Goal: Check status: Check status

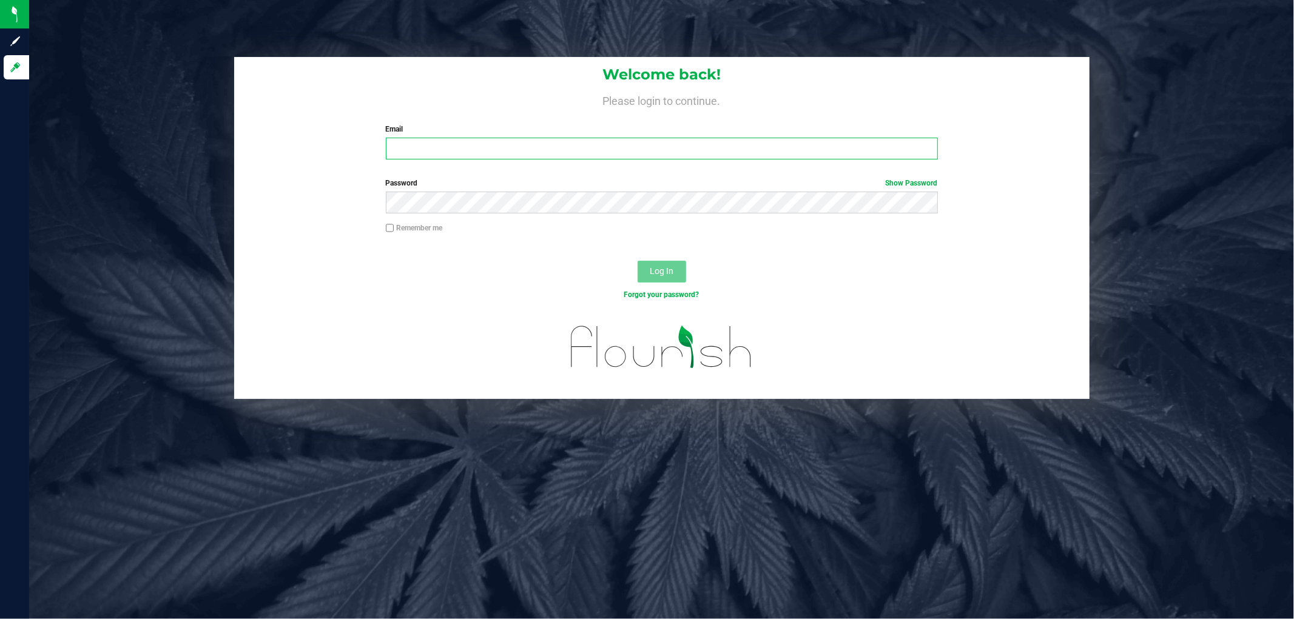
type input "imercado@liveparallel.com"
click at [664, 268] on span "Log In" at bounding box center [662, 271] width 24 height 10
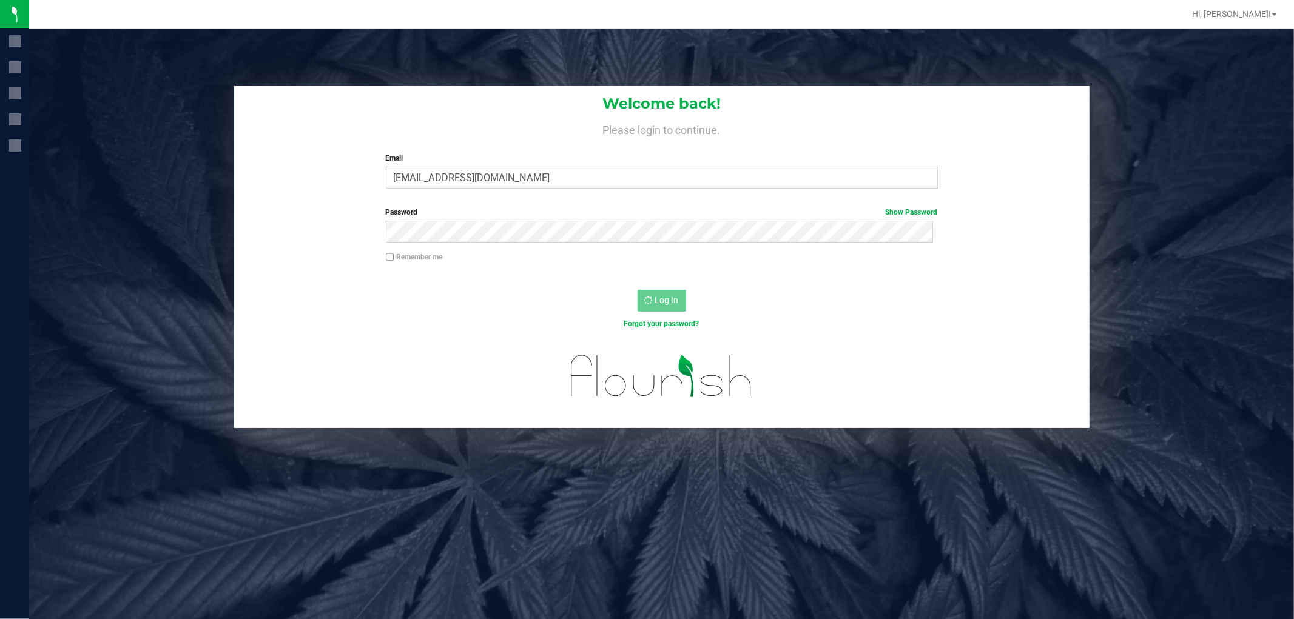
click at [662, 275] on div at bounding box center [662, 275] width 428 height 1
click at [112, 15] on span "Tampa DC Testing" at bounding box center [121, 14] width 72 height 11
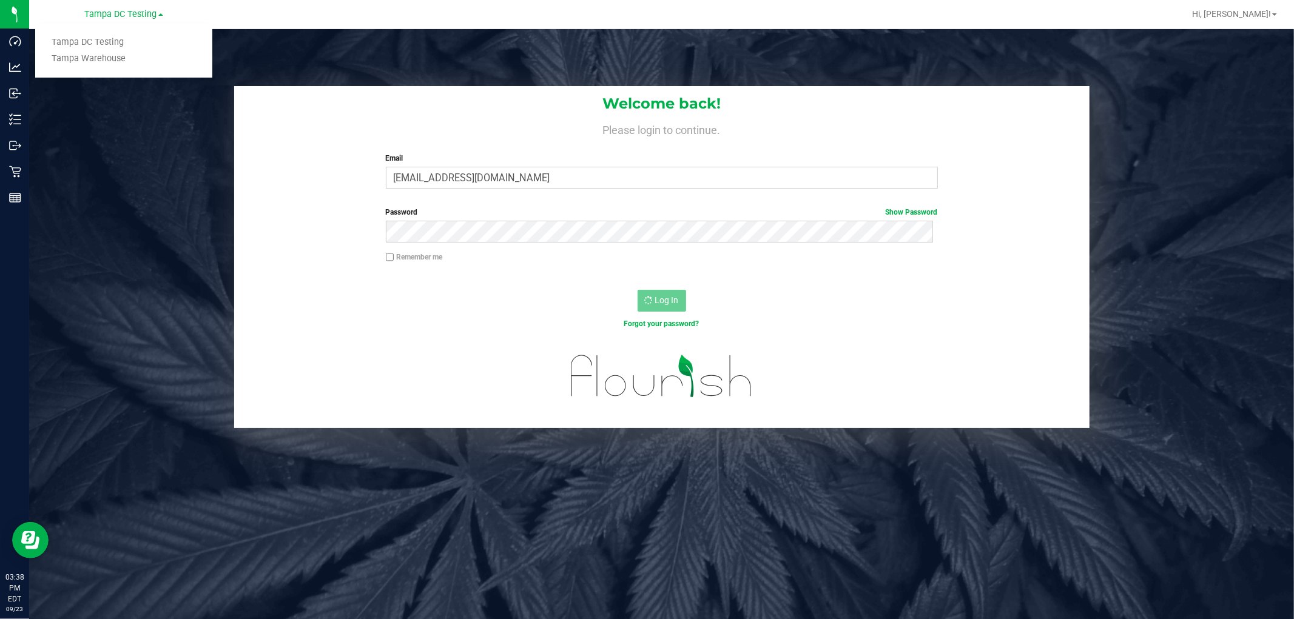
click at [110, 58] on link "Tampa Warehouse" at bounding box center [123, 59] width 177 height 16
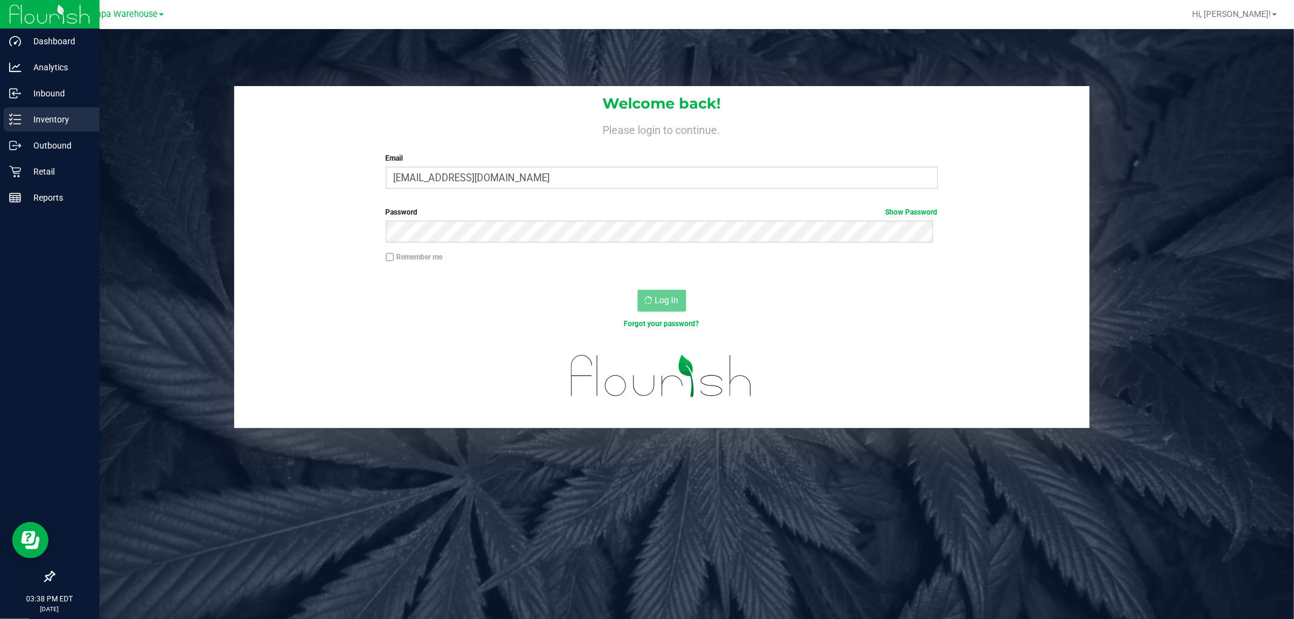
click at [66, 118] on p "Inventory" at bounding box center [57, 119] width 73 height 15
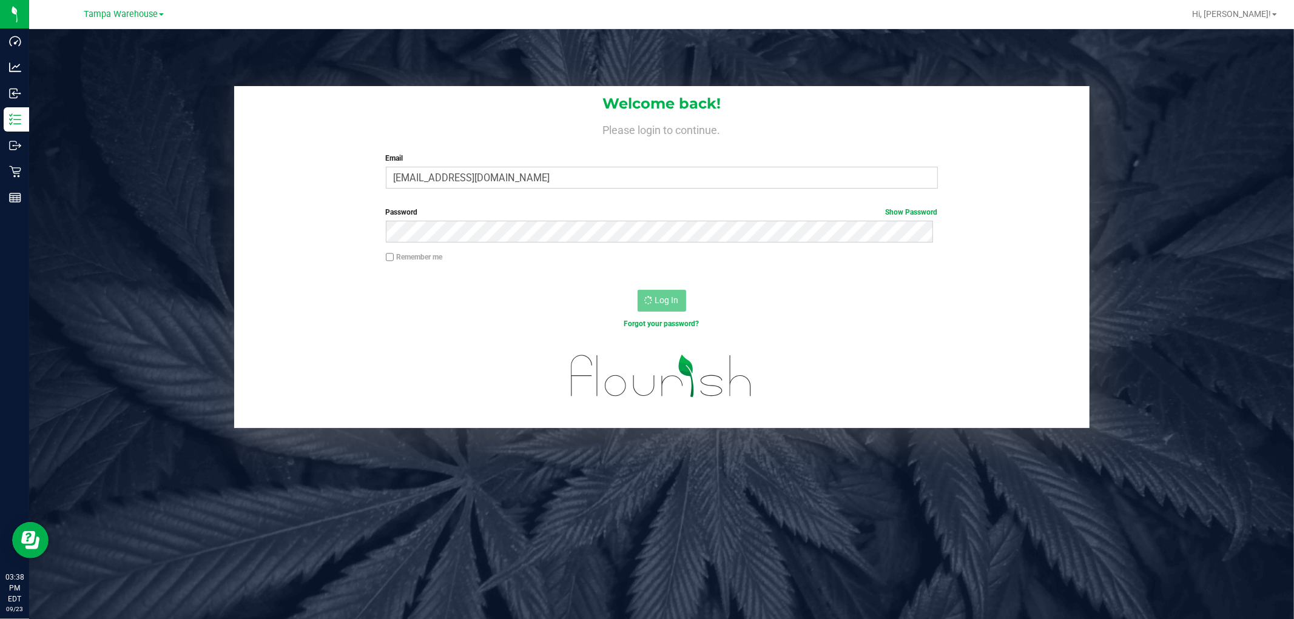
click at [664, 519] on div "Welcome back! Please login to continue. Email imercado@liveparallel.com Require…" at bounding box center [661, 338] width 1265 height 619
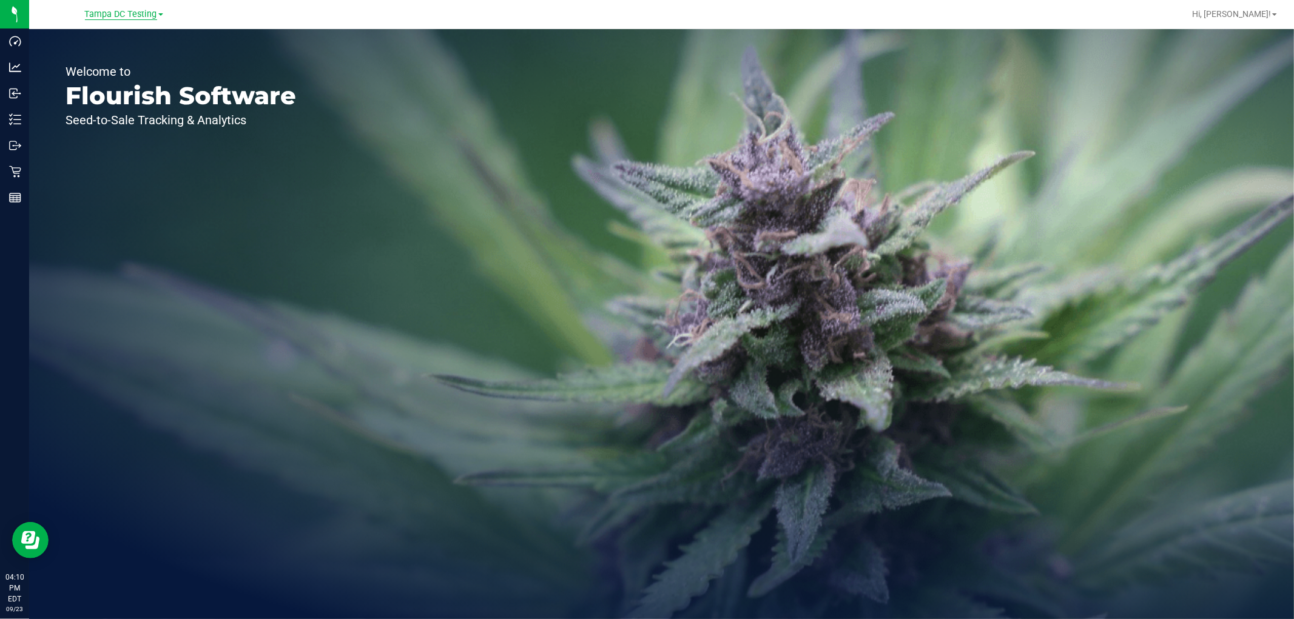
click at [109, 13] on span "Tampa DC Testing" at bounding box center [121, 14] width 72 height 11
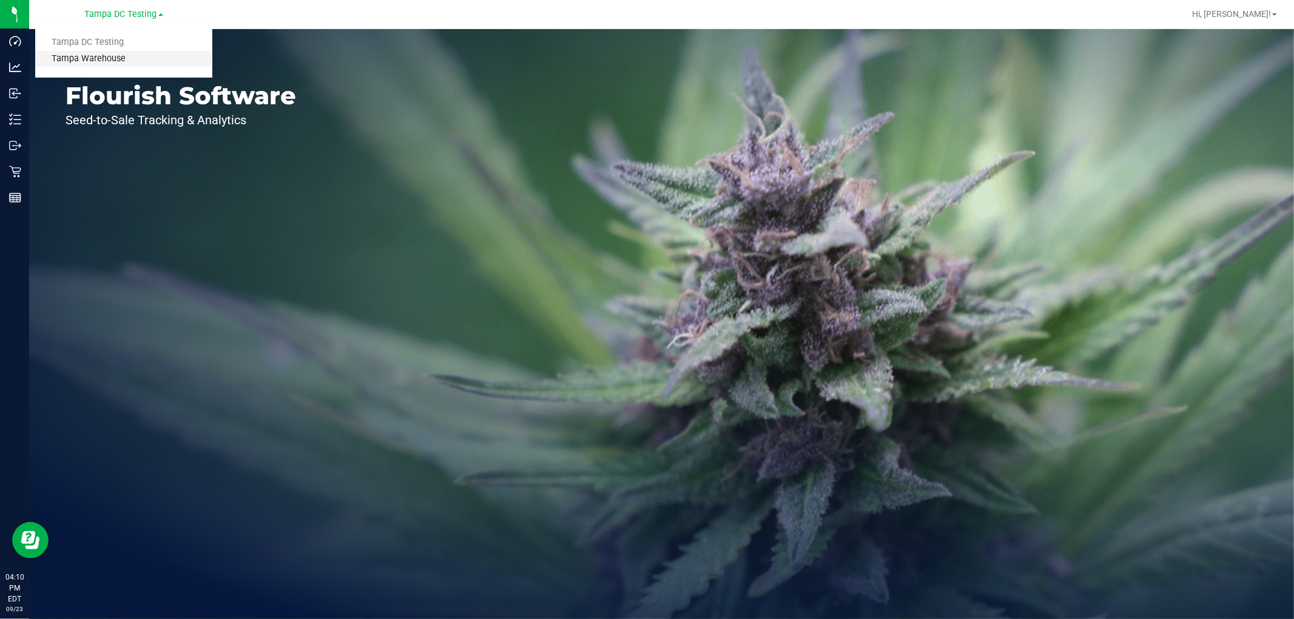
click at [100, 57] on link "Tampa Warehouse" at bounding box center [123, 59] width 177 height 16
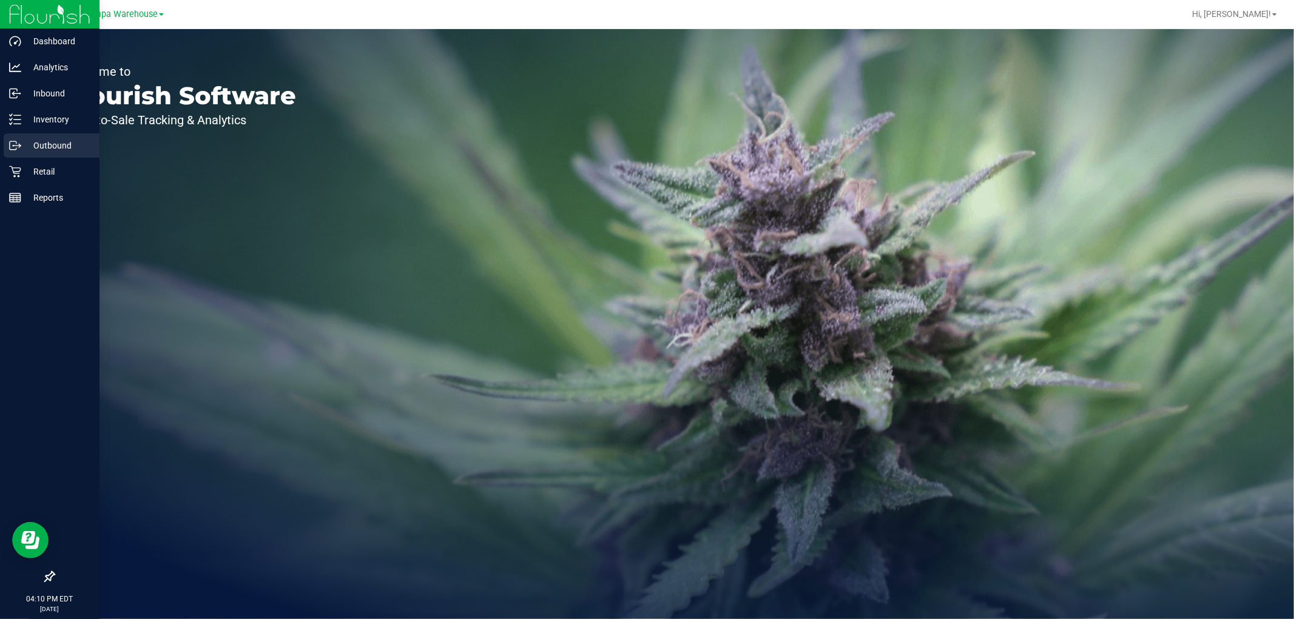
click at [46, 144] on p "Outbound" at bounding box center [57, 145] width 73 height 15
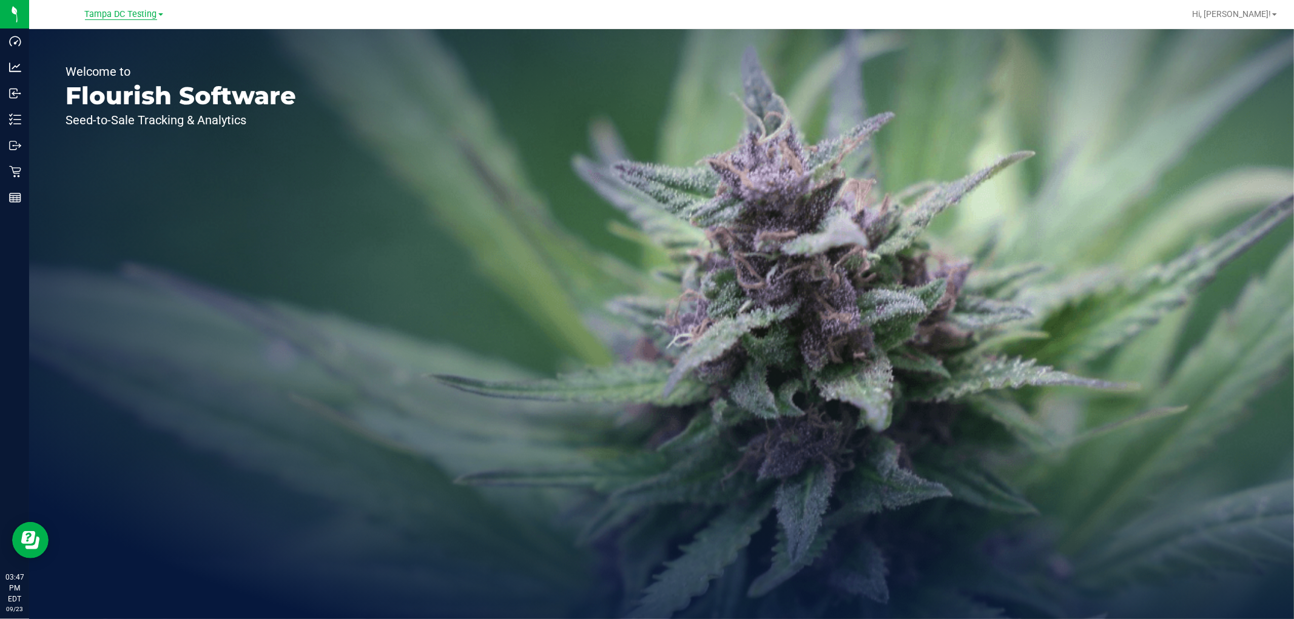
click at [124, 15] on span "Tampa DC Testing" at bounding box center [121, 14] width 72 height 11
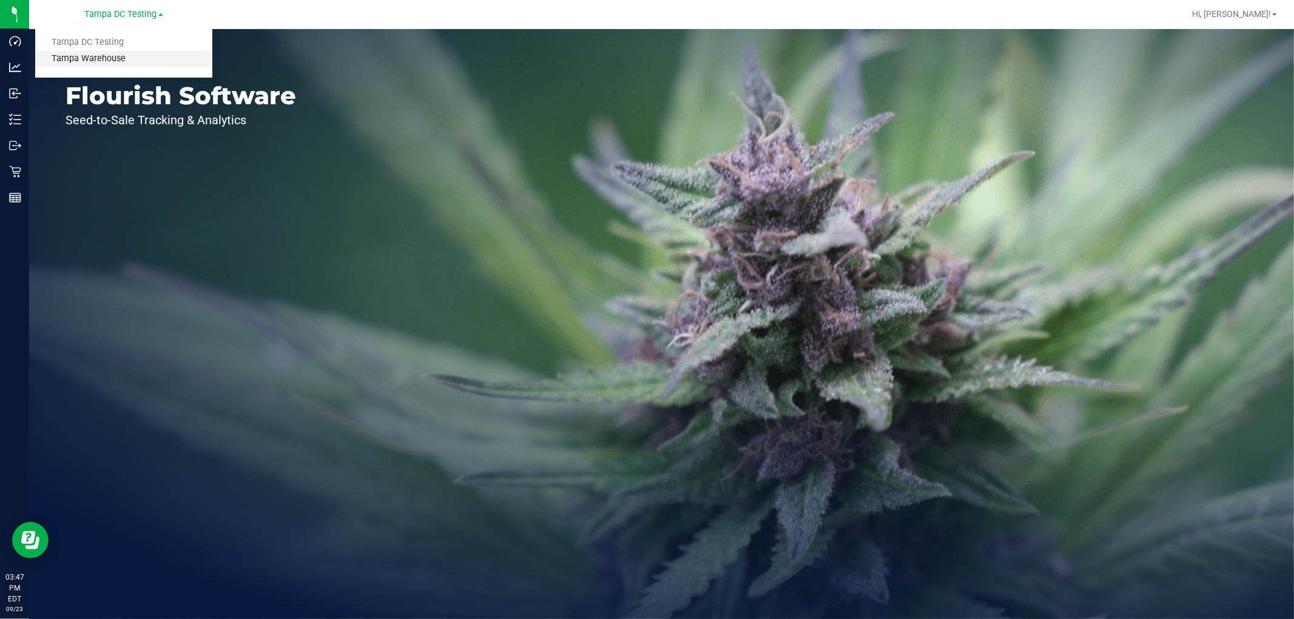
click at [86, 55] on link "Tampa Warehouse" at bounding box center [123, 59] width 177 height 16
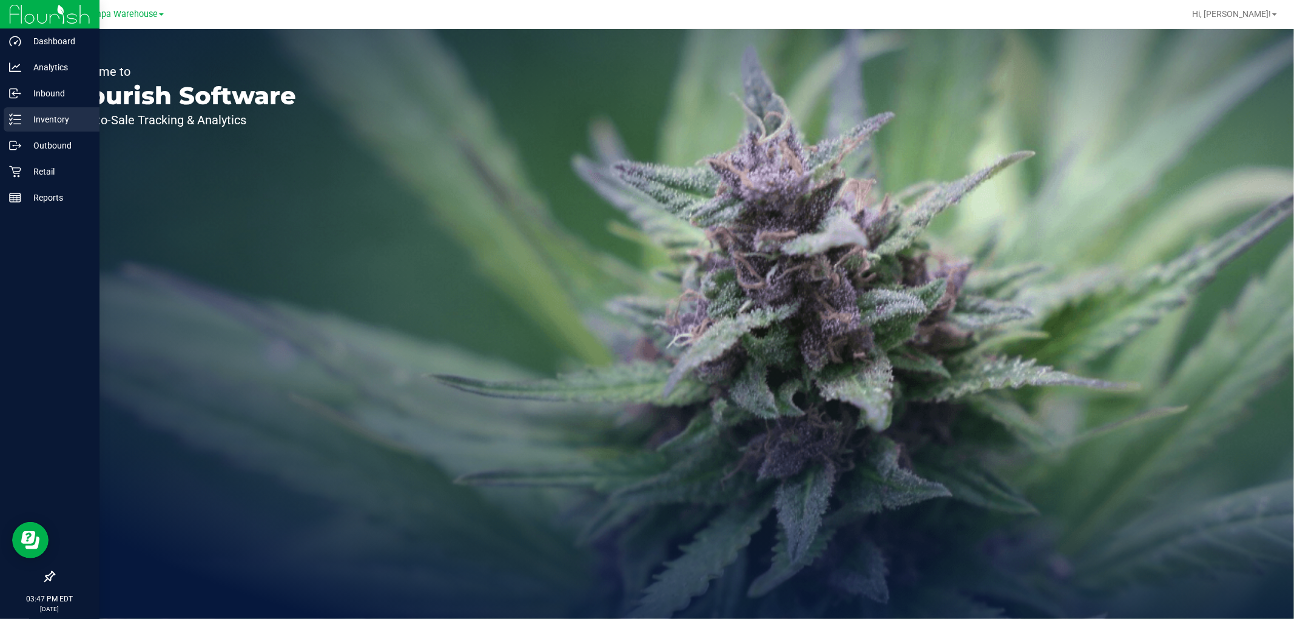
click at [58, 121] on p "Inventory" at bounding box center [57, 119] width 73 height 15
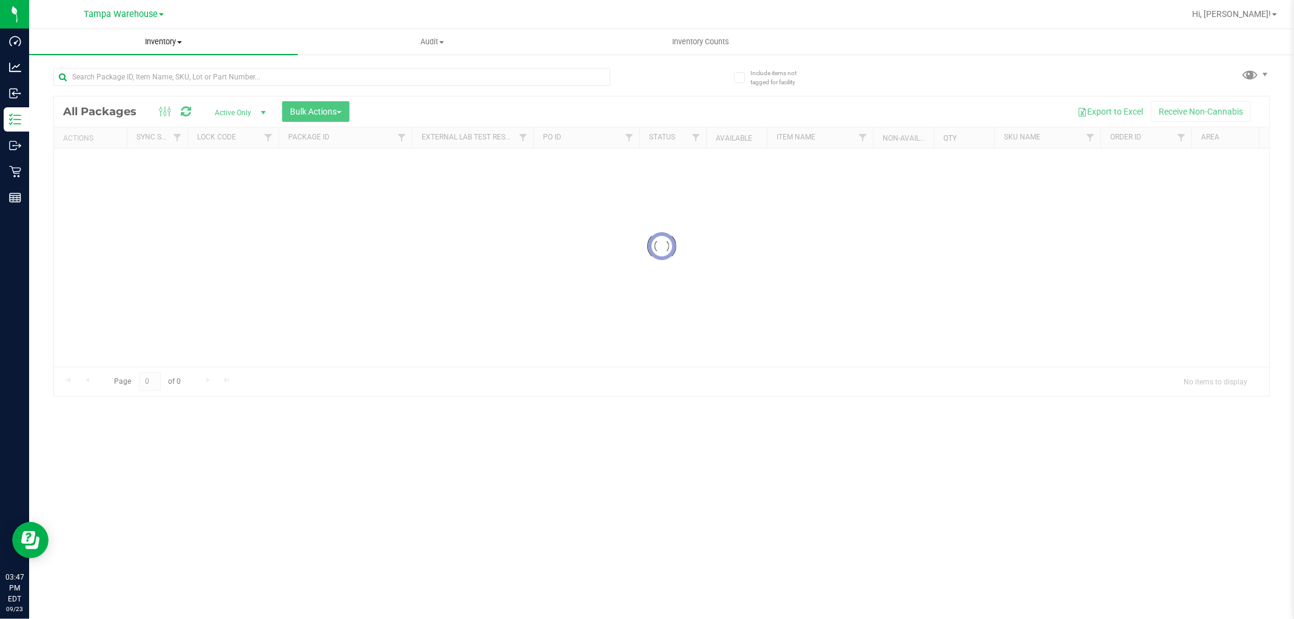
click at [170, 43] on span "Inventory" at bounding box center [163, 41] width 269 height 11
click at [93, 93] on li "All inventory" at bounding box center [163, 88] width 269 height 15
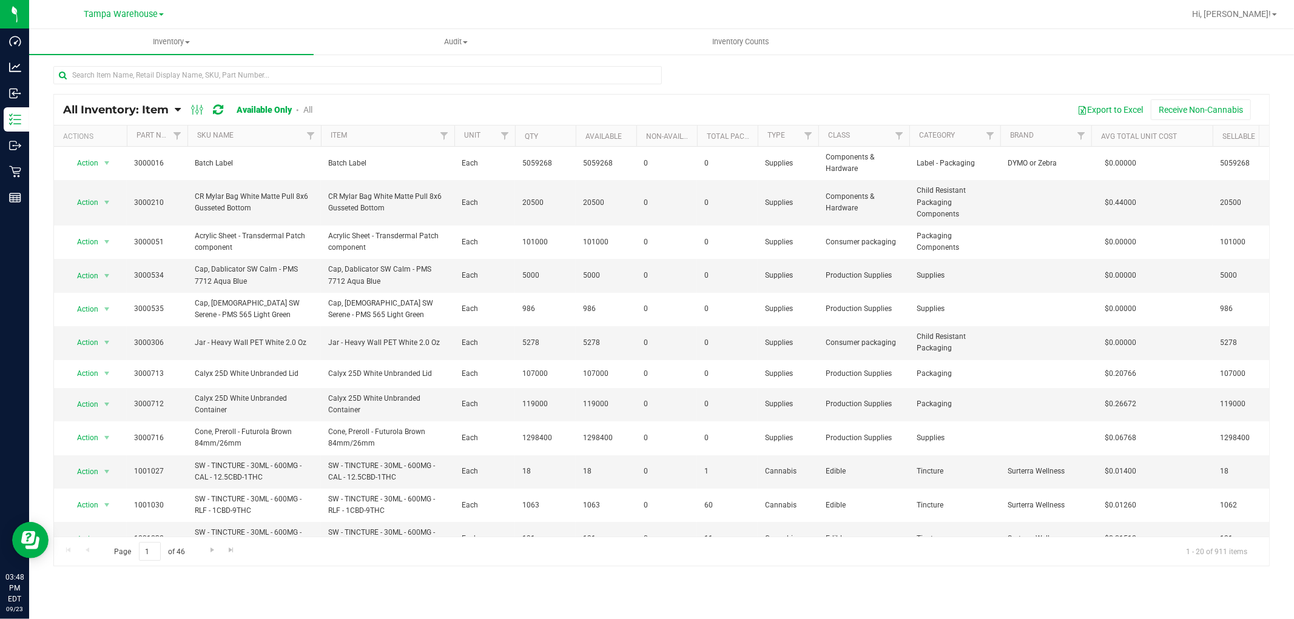
click at [177, 109] on icon at bounding box center [178, 109] width 6 height 11
click at [113, 201] on span "Item by Location" at bounding box center [91, 200] width 66 height 10
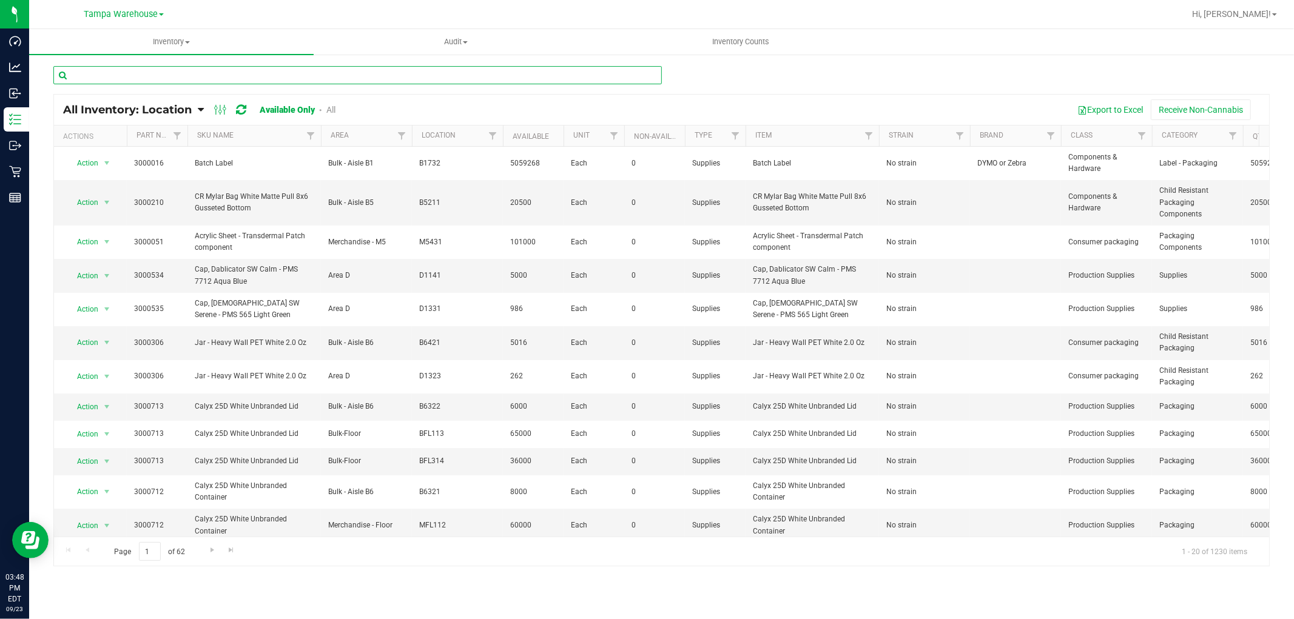
click at [280, 80] on input "text" at bounding box center [357, 75] width 609 height 18
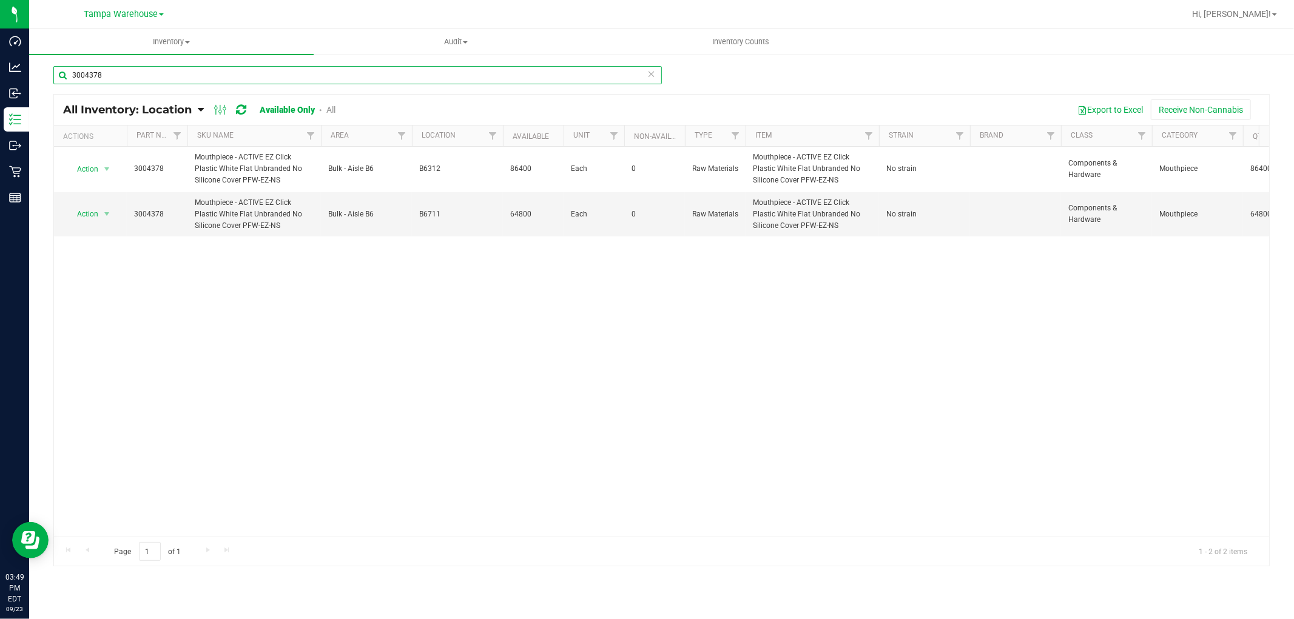
type input "3004378"
click at [195, 110] on link "All Inventory: Location" at bounding box center [130, 109] width 135 height 13
click at [106, 162] on span "Item (default)" at bounding box center [85, 162] width 54 height 10
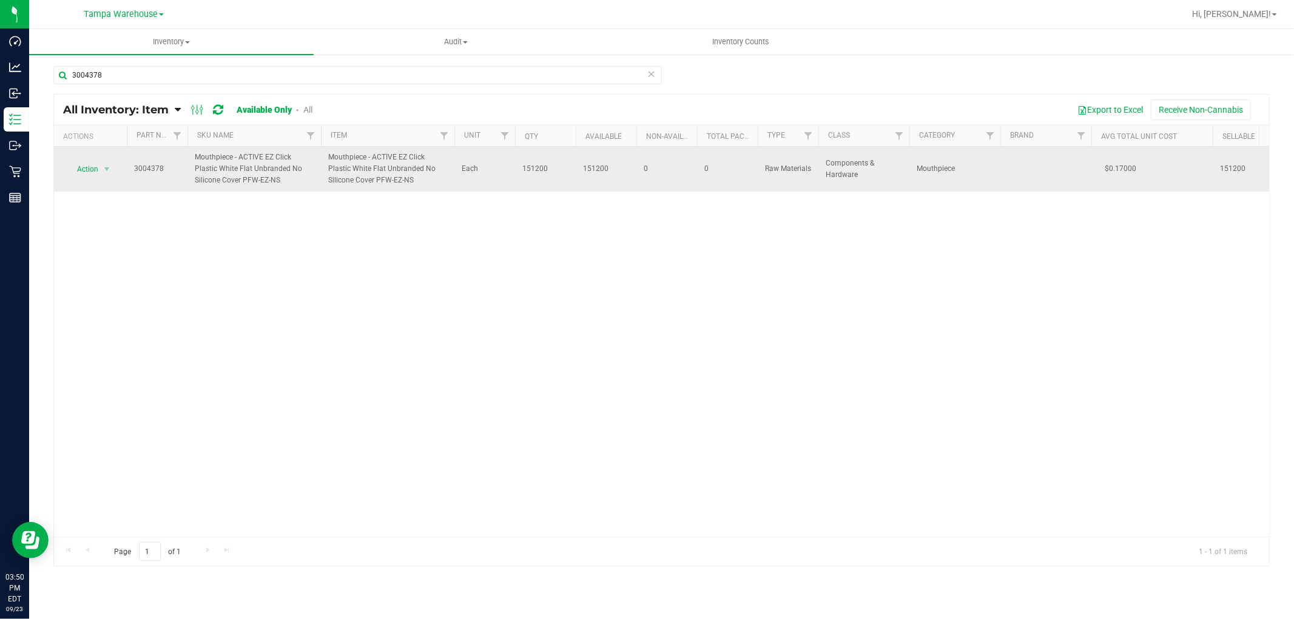
drag, startPoint x: 282, startPoint y: 180, endPoint x: 195, endPoint y: 158, distance: 89.5
click at [195, 158] on span "Mouthpiece - ACTIVE EZ Click Plastic White Flat Unbranded No Silicone Cover PFW…" at bounding box center [254, 169] width 119 height 35
copy span "Mouthpiece - ACTIVE EZ Click Plastic White Flat Unbranded No Silicone Cover PFW…"
drag, startPoint x: 580, startPoint y: 167, endPoint x: 613, endPoint y: 167, distance: 33.4
click at [613, 167] on td "151200" at bounding box center [606, 169] width 61 height 45
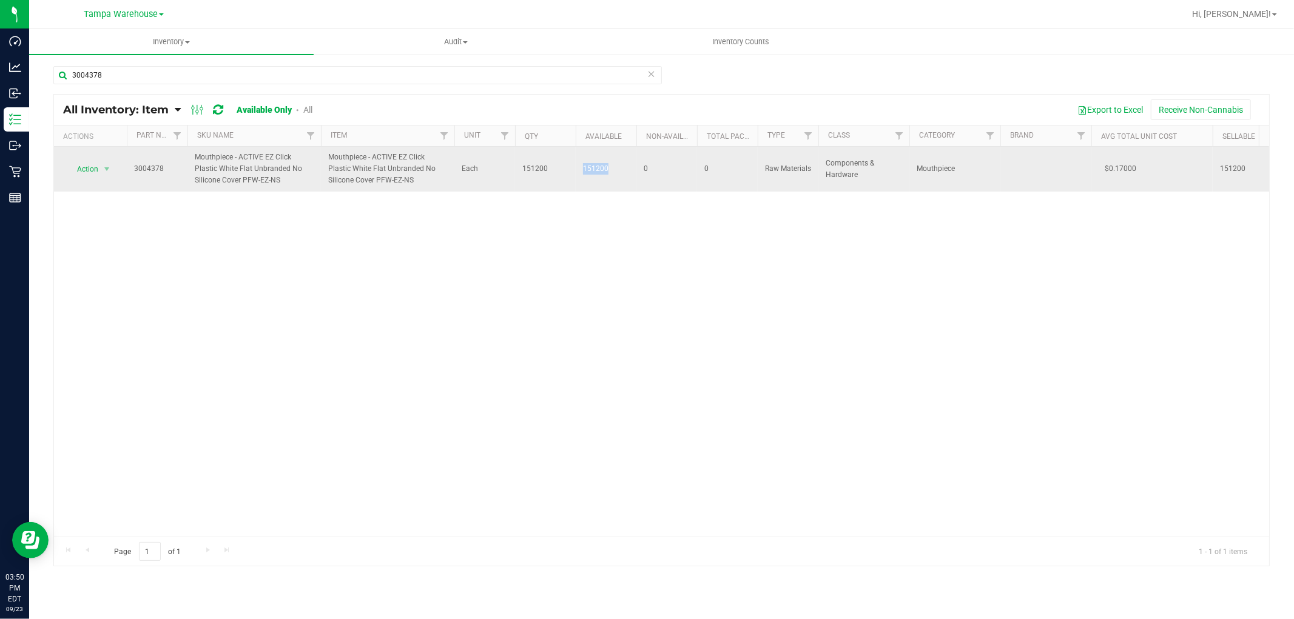
copy span "151200"
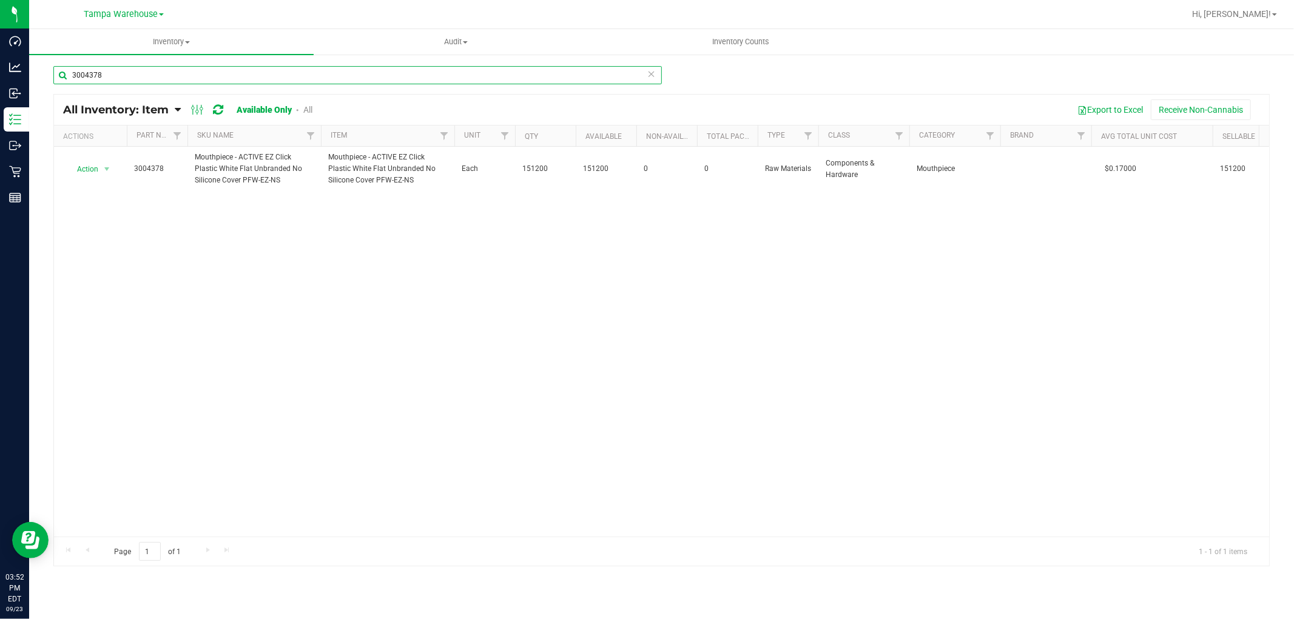
click at [110, 73] on input "3004378" at bounding box center [357, 75] width 609 height 18
click at [932, 450] on div at bounding box center [661, 330] width 1215 height 471
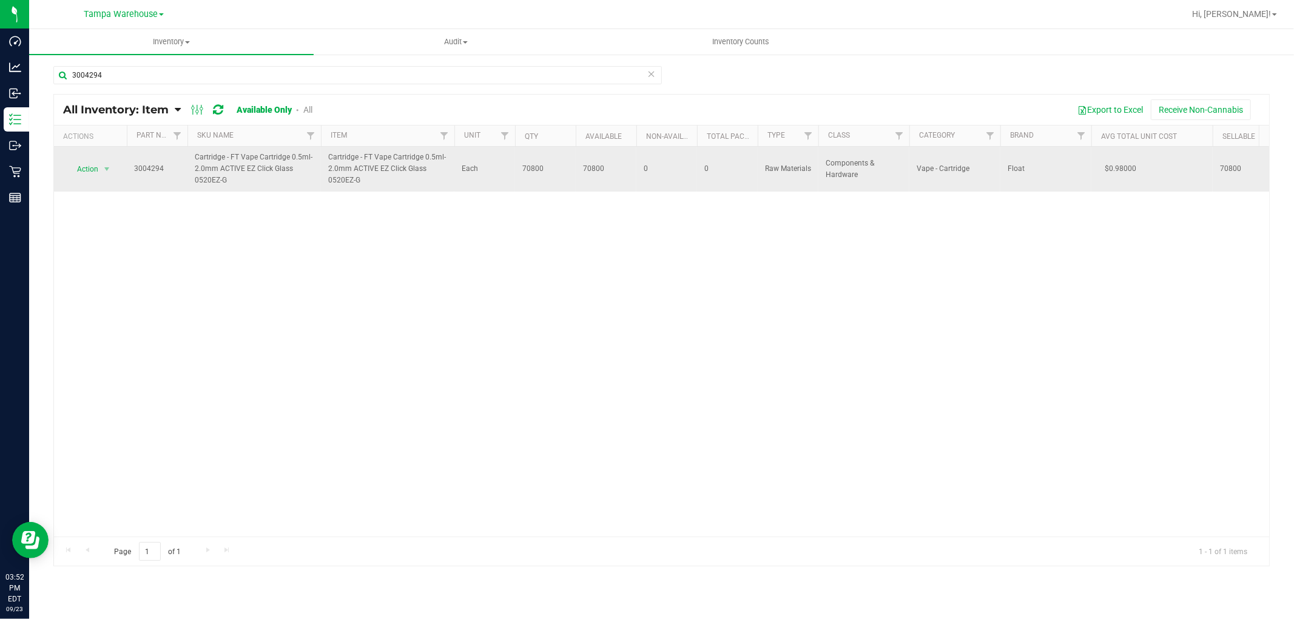
drag, startPoint x: 215, startPoint y: 184, endPoint x: 185, endPoint y: 166, distance: 35.4
copy tr "Cartridge - FT Vape Cartridge 0.5ml-2.0mm ACTIVE EZ Click Glass 0520EZ-G"
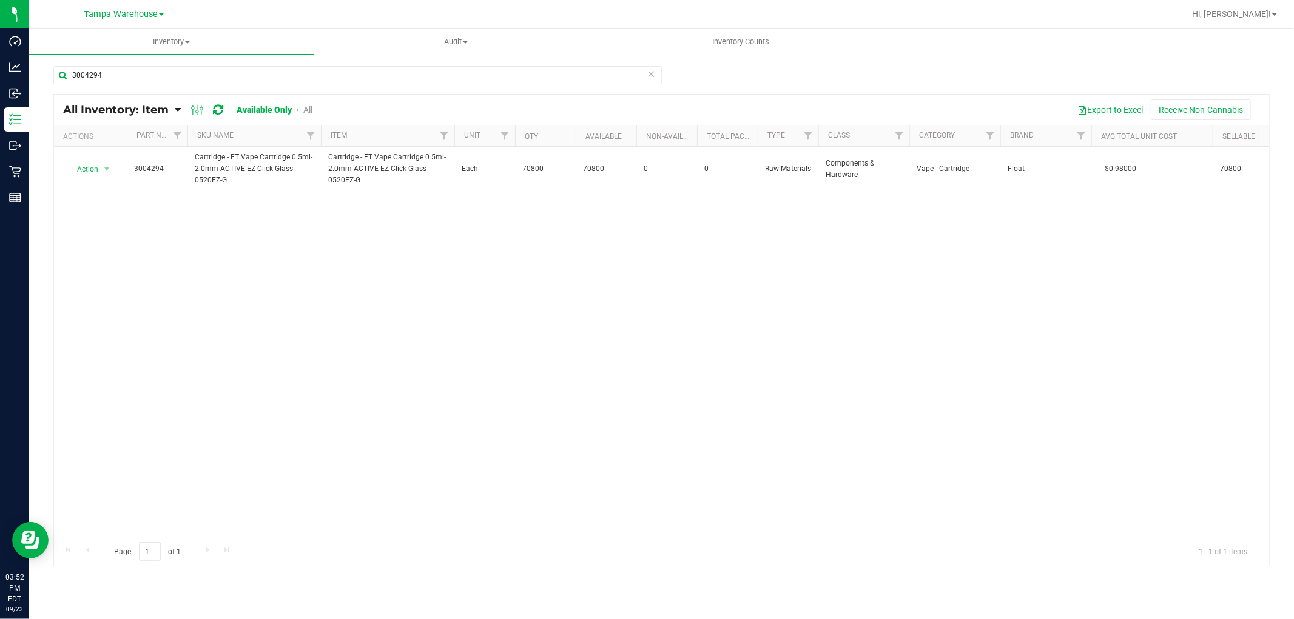
click at [255, 196] on div "Action Action Adjust qty Edit lot numbers Global inventory Locate inventory Pri…" at bounding box center [661, 342] width 1215 height 390
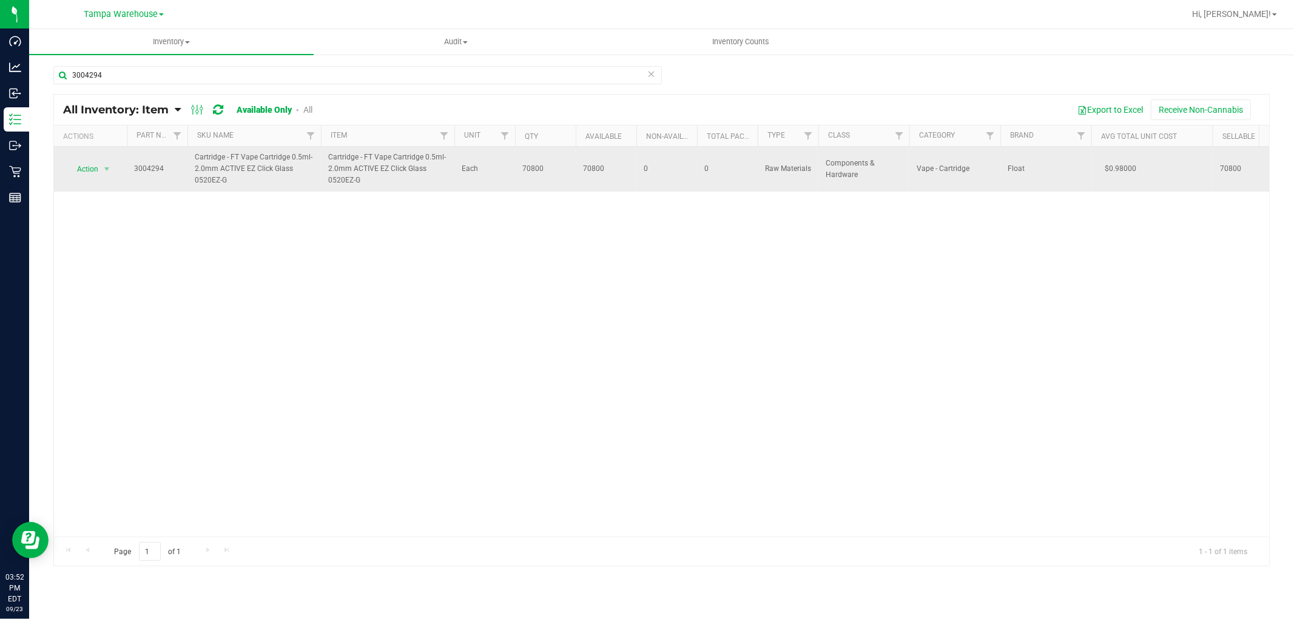
drag, startPoint x: 359, startPoint y: 178, endPoint x: 329, endPoint y: 158, distance: 35.8
click at [329, 158] on span "Cartridge - FT Vape Cartridge 0.5ml-2.0mm ACTIVE EZ Click Glass 0520EZ-G" at bounding box center [387, 169] width 119 height 35
copy span "Cartridge - FT Vape Cartridge 0.5ml-2.0mm ACTIVE EZ Click Glass 0520EZ-G"
drag, startPoint x: 580, startPoint y: 167, endPoint x: 606, endPoint y: 170, distance: 25.6
click at [606, 170] on td "70800" at bounding box center [606, 169] width 61 height 45
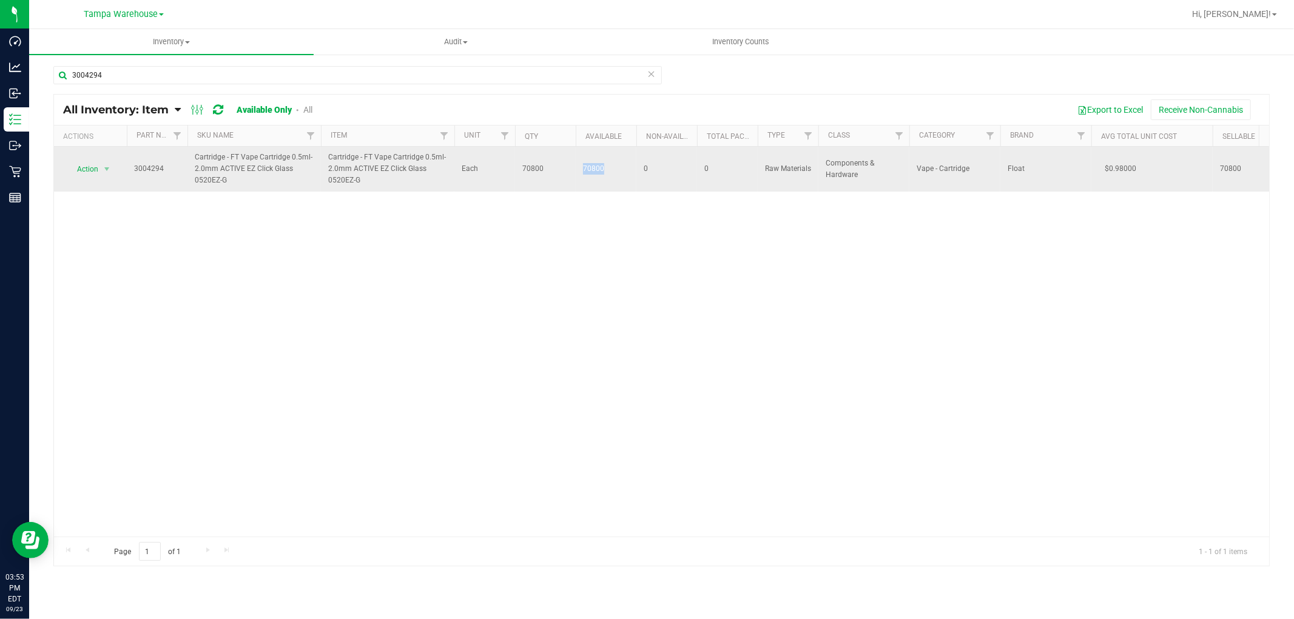
copy span "70800"
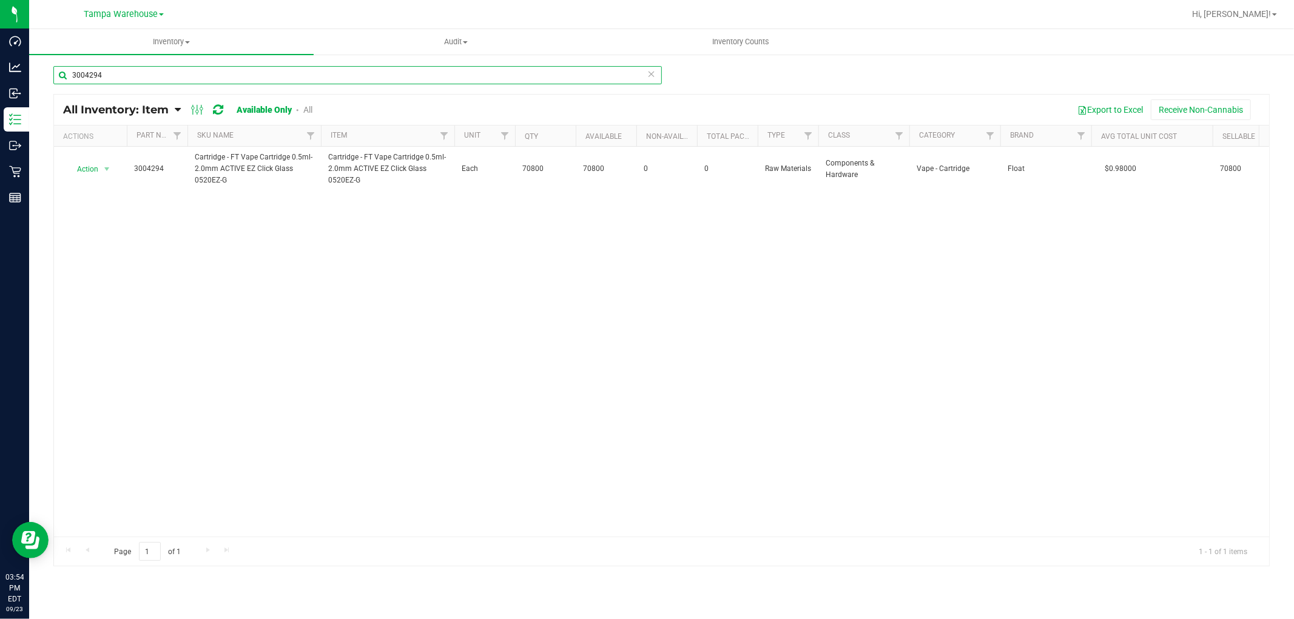
click at [137, 74] on input "3004294" at bounding box center [357, 75] width 609 height 18
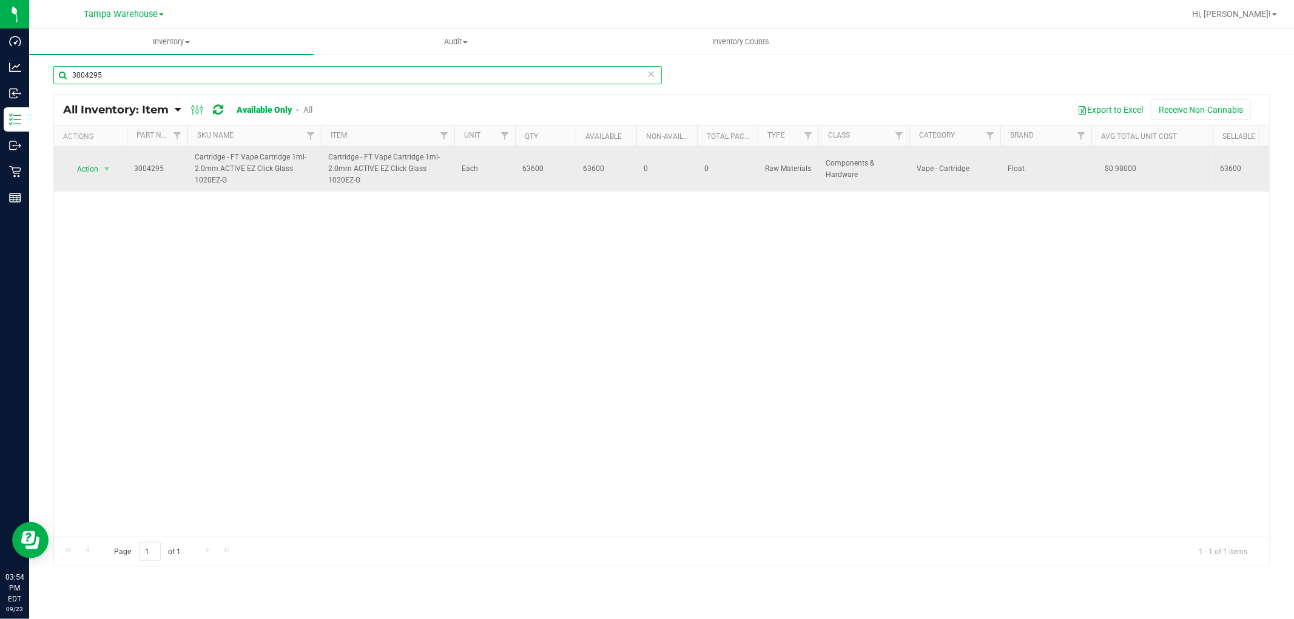
type input "3004295"
drag, startPoint x: 361, startPoint y: 179, endPoint x: 328, endPoint y: 160, distance: 38.6
click at [328, 160] on span "Cartridge - FT Vape Cartridge 1ml-2.0mm ACTIVE EZ Click Glass 1020EZ-G" at bounding box center [387, 169] width 119 height 35
copy span "Cartridge - FT Vape Cartridge 1ml-2.0mm ACTIVE EZ Click Glass 1020EZ-G"
drag, startPoint x: 583, startPoint y: 172, endPoint x: 613, endPoint y: 171, distance: 30.3
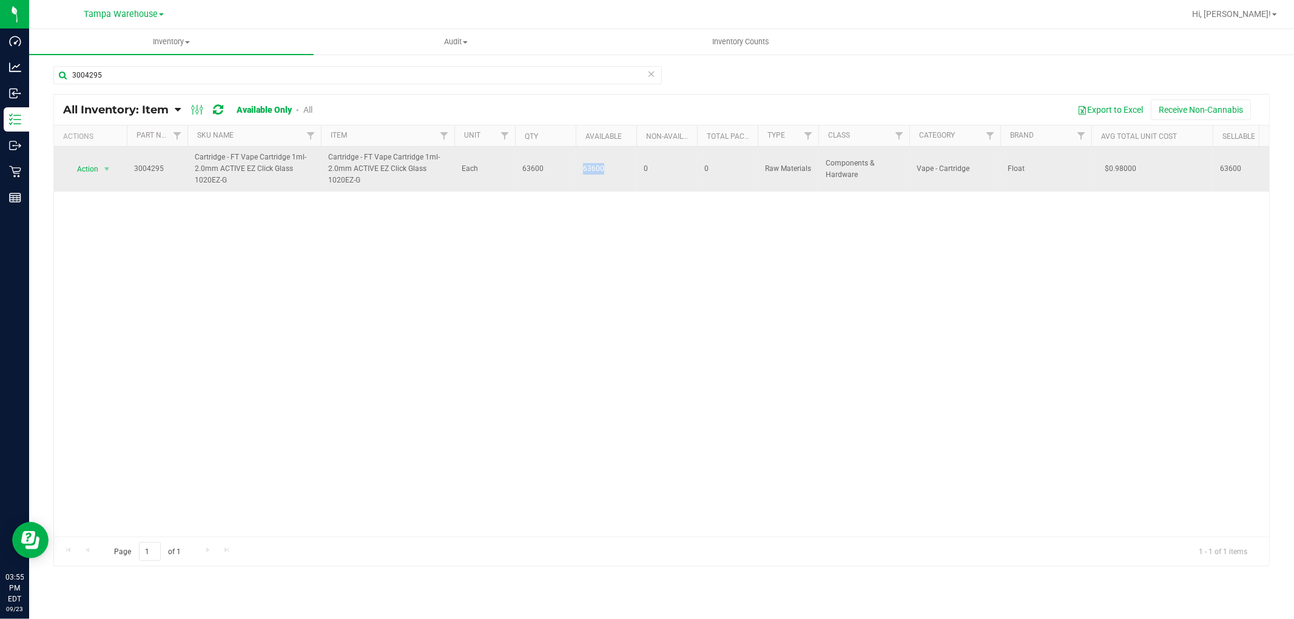
click at [613, 171] on span "63600" at bounding box center [606, 169] width 46 height 12
copy span "63600"
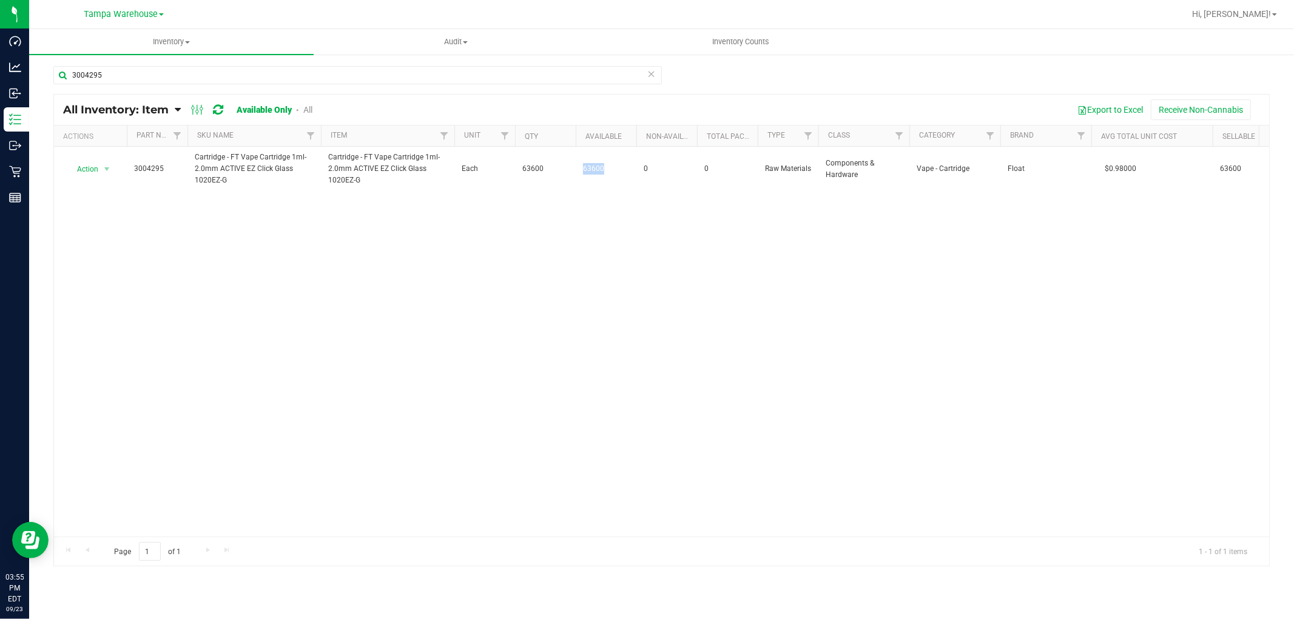
click at [173, 110] on link "All Inventory: Item" at bounding box center [119, 109] width 112 height 13
click at [114, 202] on span "Item by Location" at bounding box center [91, 200] width 66 height 10
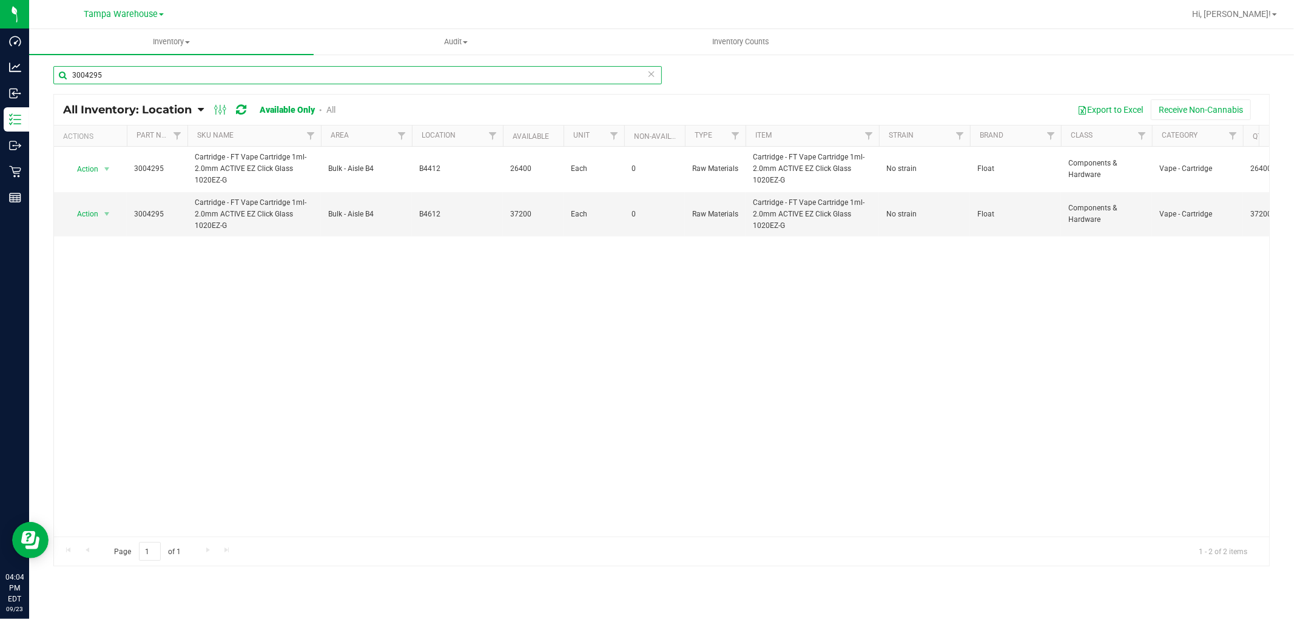
click at [130, 78] on input "3004295" at bounding box center [357, 75] width 609 height 18
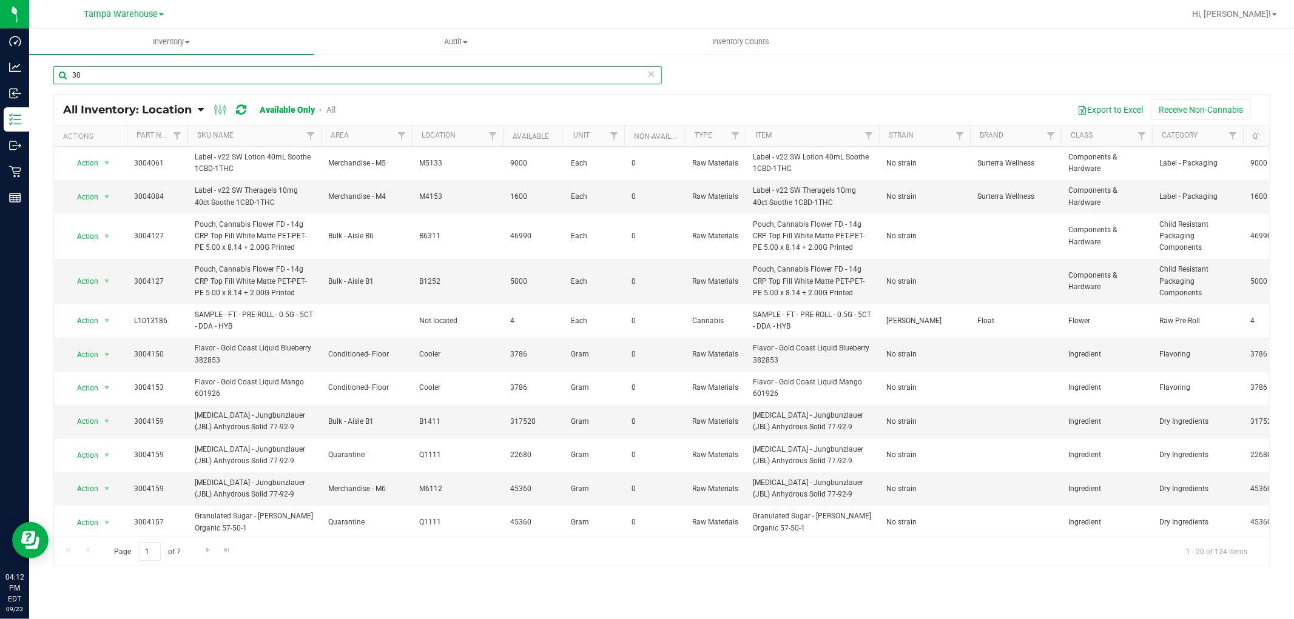
type input "3"
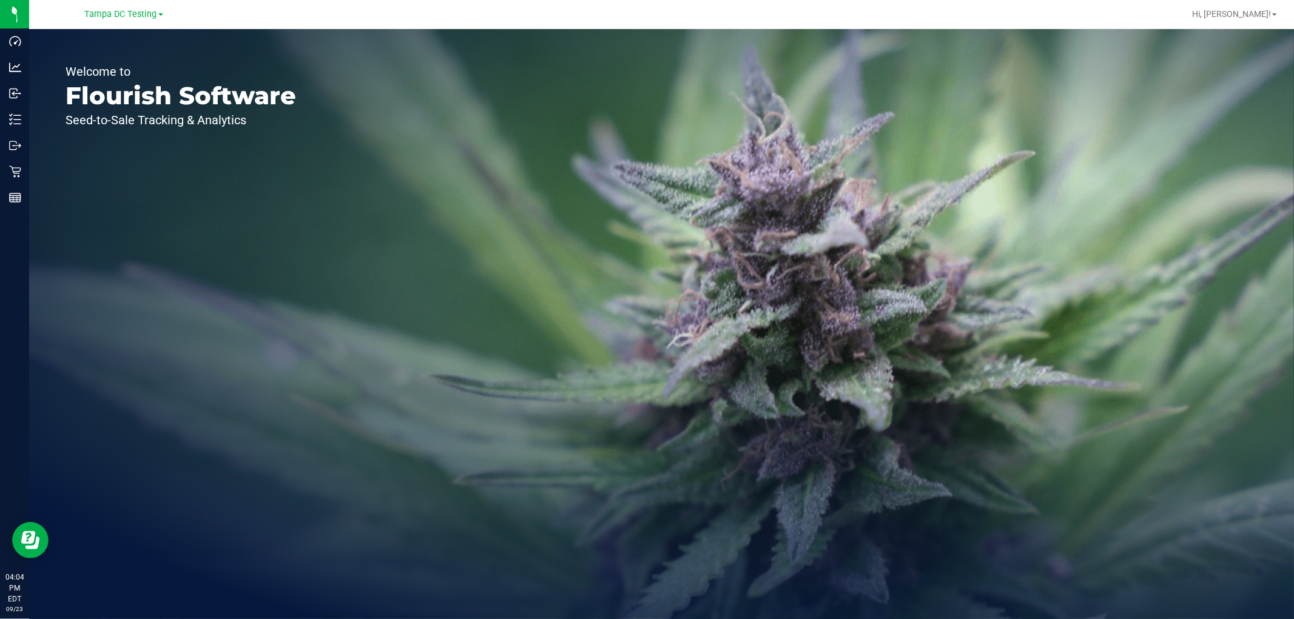
click at [127, 7] on div "Tampa DC Testing" at bounding box center [124, 14] width 78 height 15
click at [124, 13] on span "Tampa DC Testing" at bounding box center [121, 14] width 72 height 11
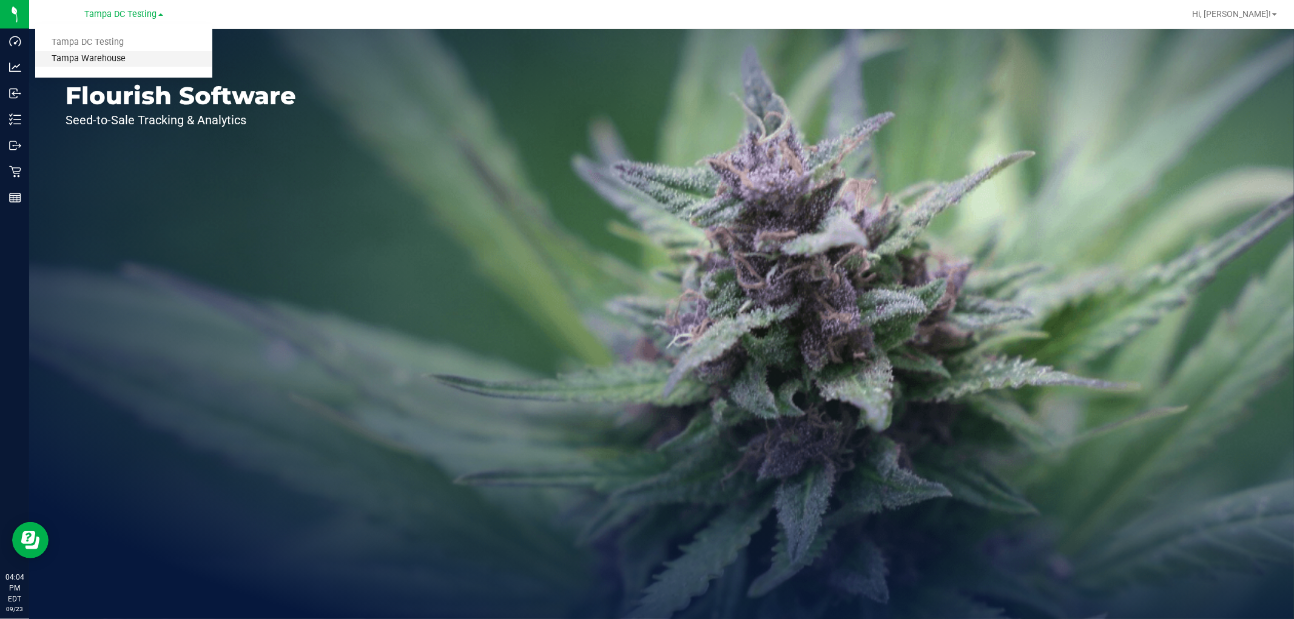
click at [95, 56] on link "Tampa Warehouse" at bounding box center [123, 59] width 177 height 16
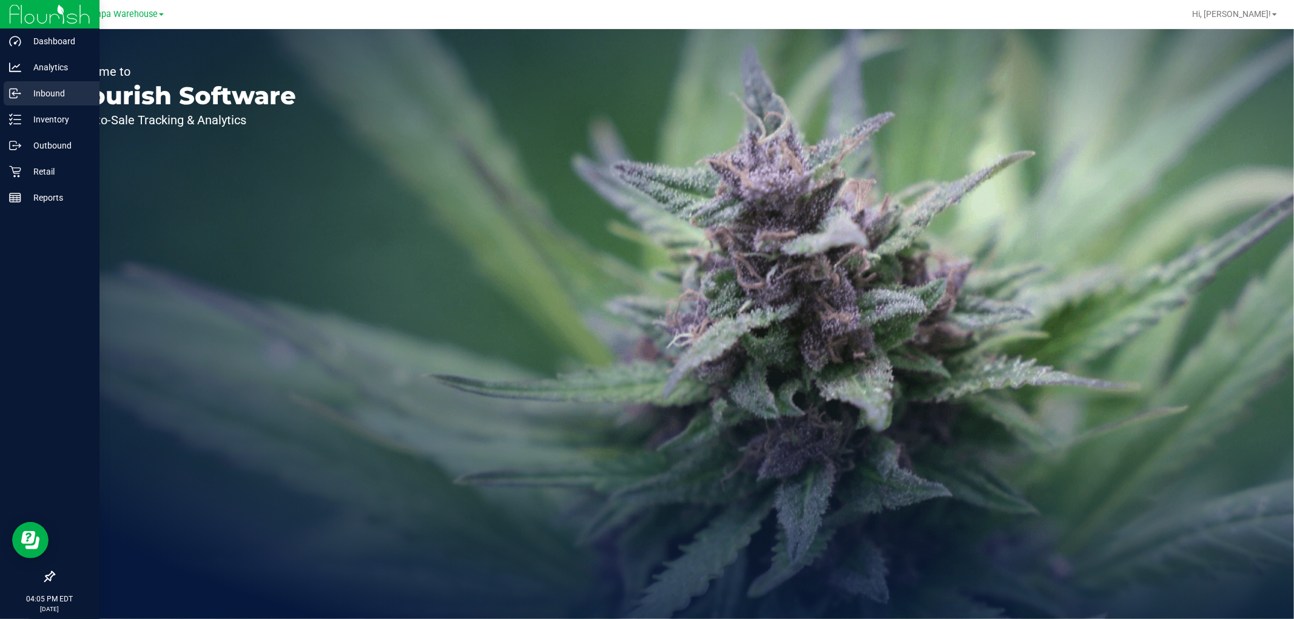
click at [55, 92] on p "Inbound" at bounding box center [57, 93] width 73 height 15
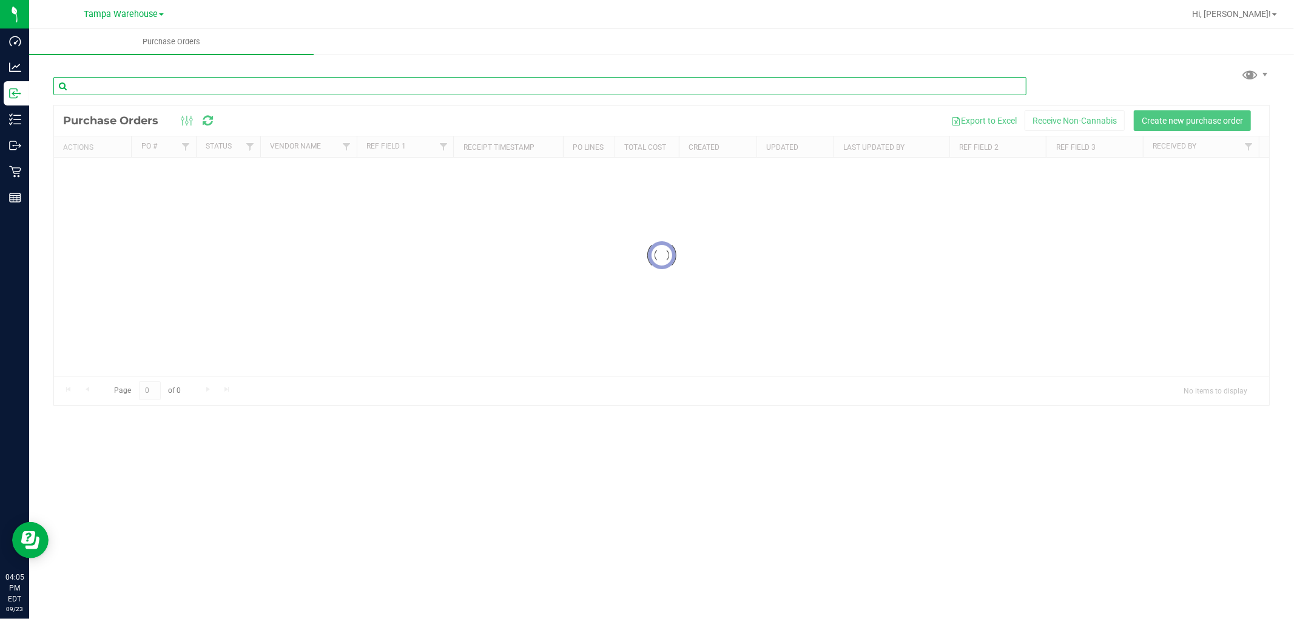
click at [192, 88] on input "text" at bounding box center [539, 86] width 973 height 18
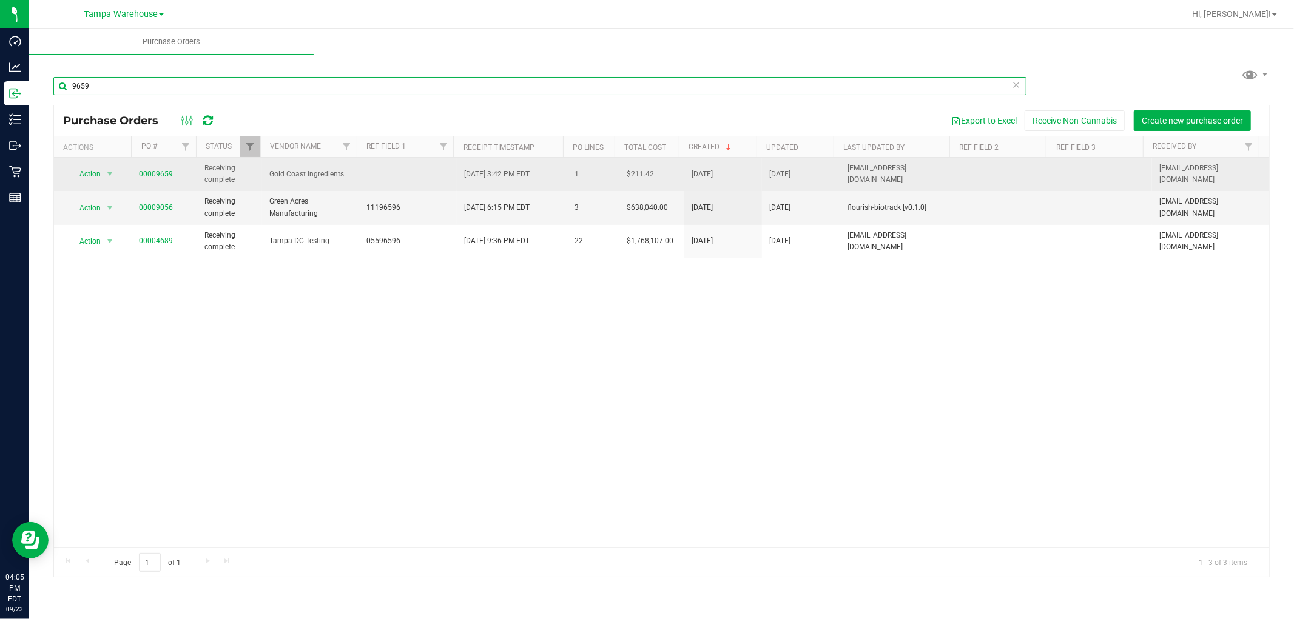
type input "9659"
drag, startPoint x: 347, startPoint y: 178, endPoint x: 271, endPoint y: 180, distance: 76.5
click at [271, 180] on span "Gold Coast Ingredients" at bounding box center [310, 175] width 83 height 12
click at [164, 172] on link "00009659" at bounding box center [157, 174] width 34 height 8
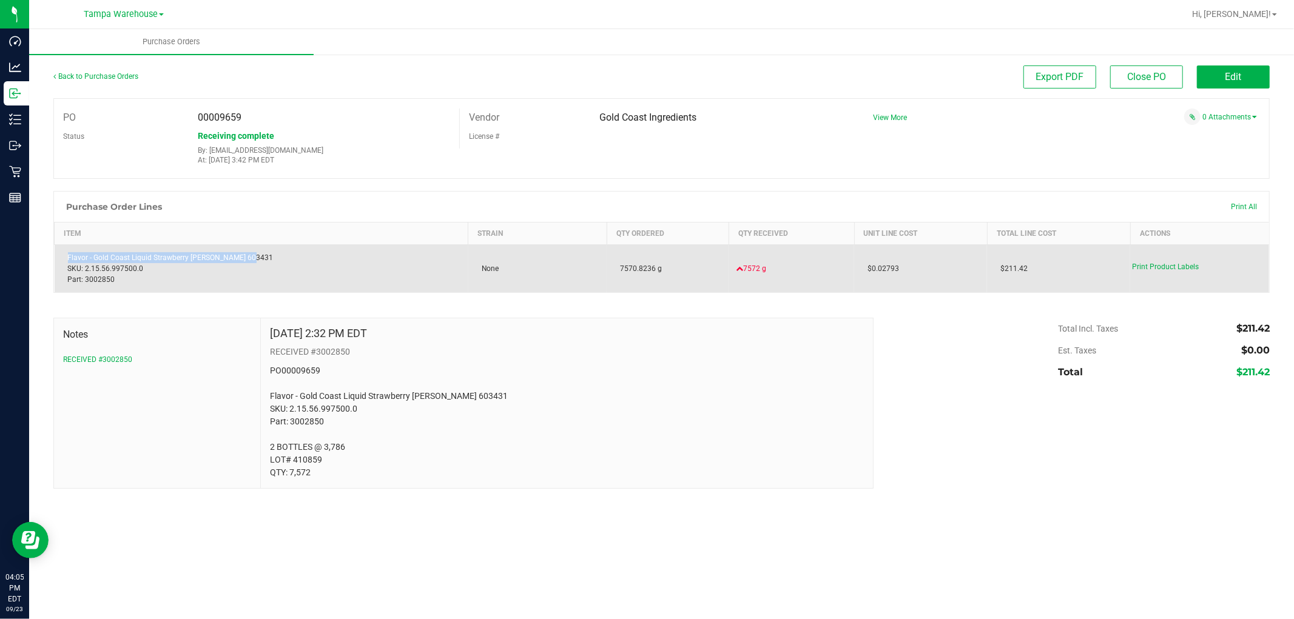
drag, startPoint x: 254, startPoint y: 259, endPoint x: 64, endPoint y: 262, distance: 189.9
click at [64, 262] on div "Flavor - Gold Coast Liquid Strawberry Margarita 603431 SKU: 2.15.56.997500.0 Pa…" at bounding box center [261, 268] width 399 height 33
copy div "Flavor - Gold Coast Liquid Strawberry Margarita 603431"
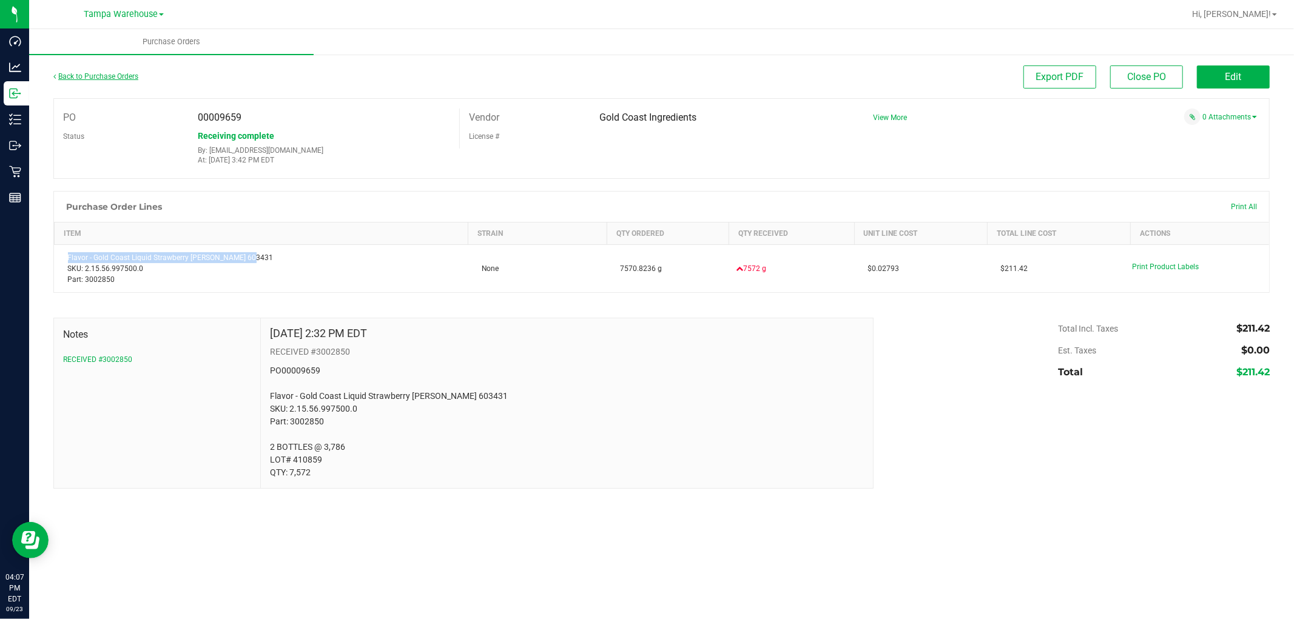
click at [125, 75] on link "Back to Purchase Orders" at bounding box center [95, 76] width 85 height 8
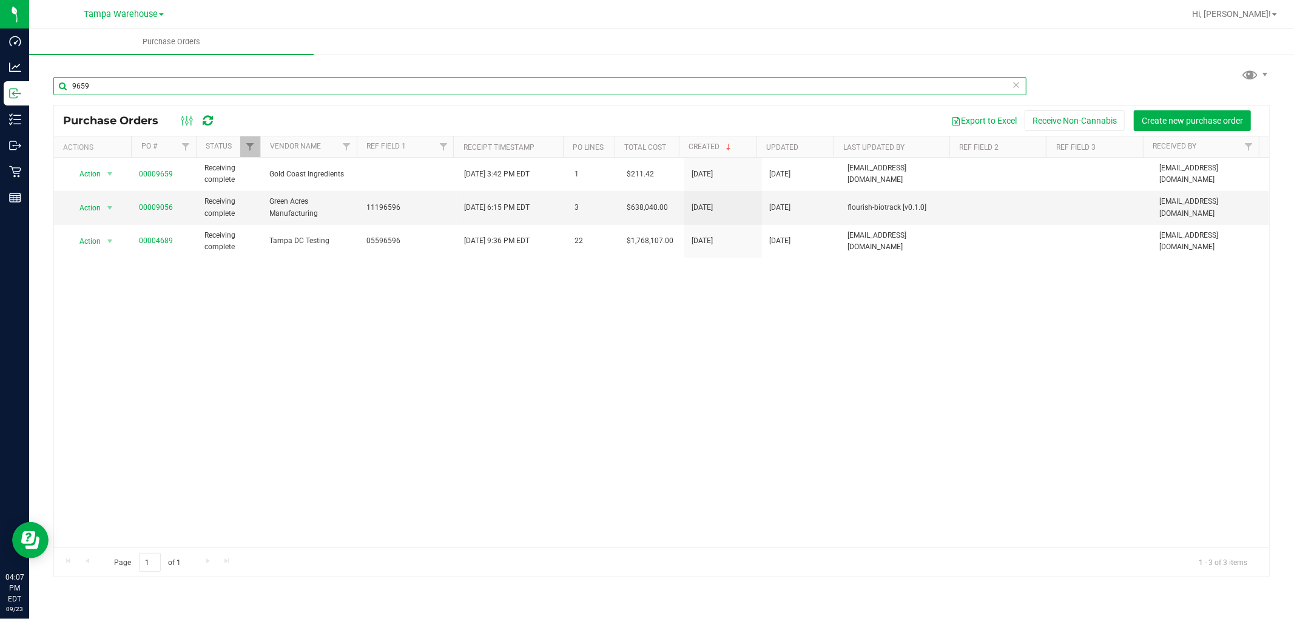
click at [198, 87] on input "9659" at bounding box center [539, 86] width 973 height 18
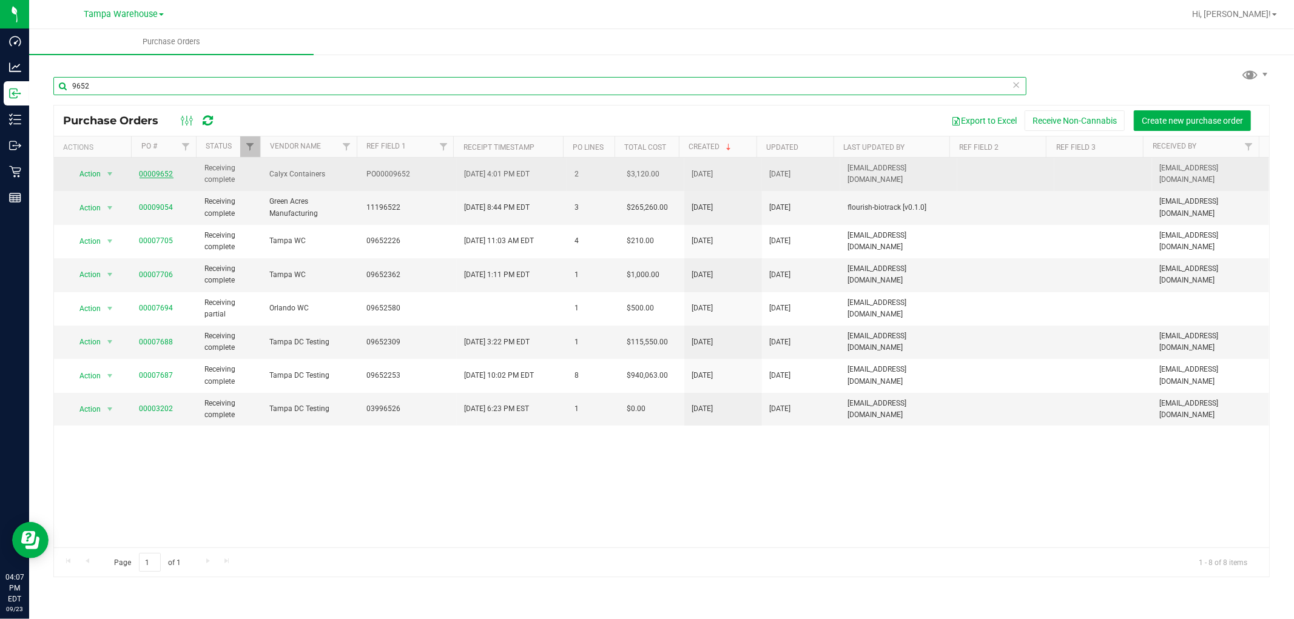
type input "9652"
click at [158, 172] on link "00009652" at bounding box center [157, 174] width 34 height 8
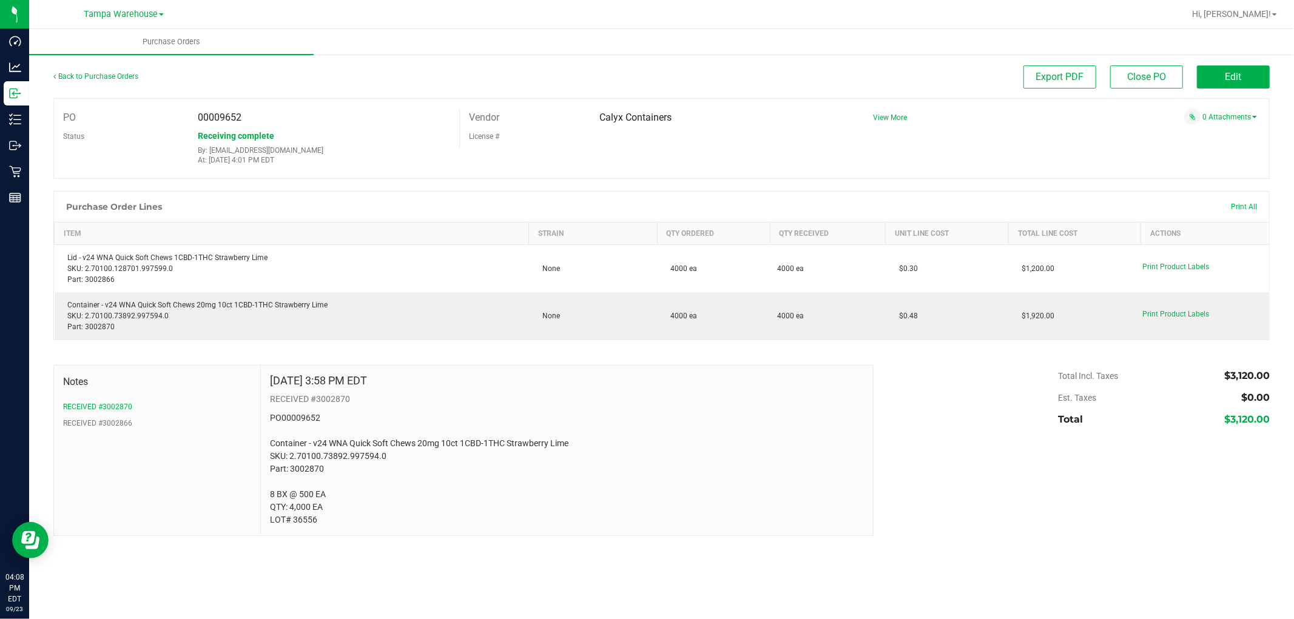
drag, startPoint x: 680, startPoint y: 119, endPoint x: 566, endPoint y: 118, distance: 114.1
click at [566, 118] on div "Vendor Calyx Containers" at bounding box center [656, 118] width 392 height 18
copy div "Calyx Containers"
click at [642, 167] on div "PO 00009652 Status Receiving complete By: zmorales@liveparallel.com At: Sep 23,…" at bounding box center [661, 138] width 1217 height 81
drag, startPoint x: 686, startPoint y: 120, endPoint x: 582, endPoint y: 124, distance: 103.8
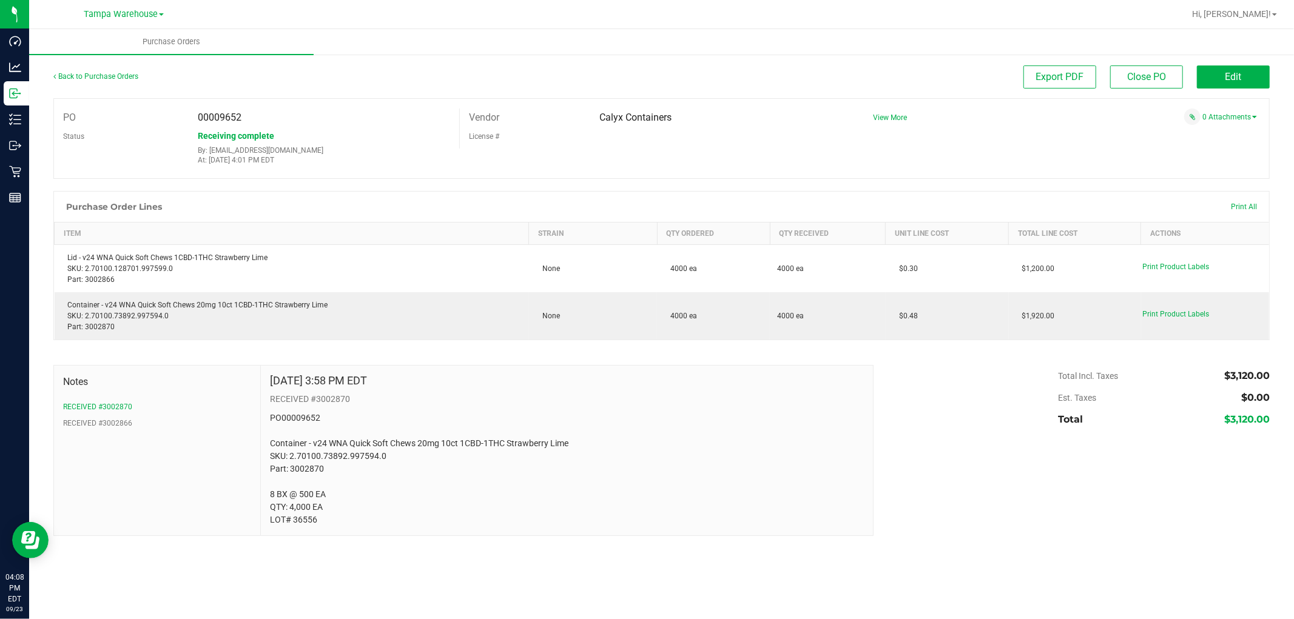
click at [582, 124] on div "Vendor Calyx Containers" at bounding box center [656, 118] width 392 height 18
copy div "Calyx Containers"
